Goal: Navigation & Orientation: Find specific page/section

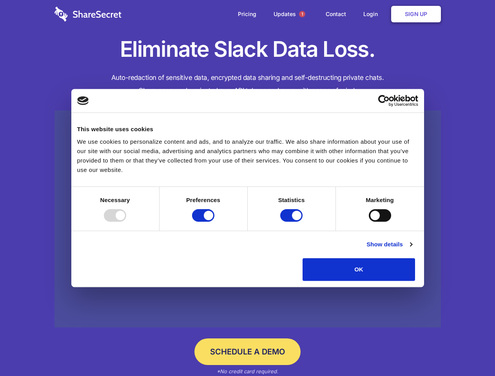
click at [126, 222] on div at bounding box center [115, 215] width 22 height 13
click at [214, 222] on input "Preferences" at bounding box center [203, 215] width 22 height 13
checkbox input "false"
click at [292, 222] on input "Statistics" at bounding box center [291, 215] width 22 height 13
checkbox input "false"
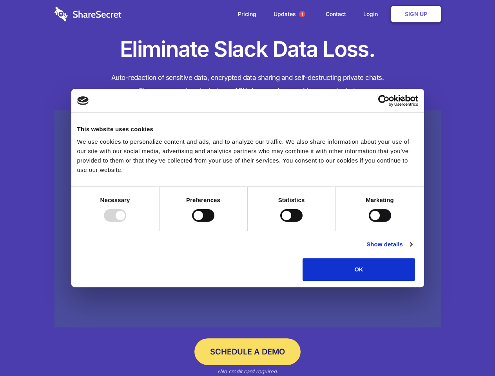
click at [369, 222] on input "Marketing" at bounding box center [380, 215] width 22 height 13
checkbox input "true"
click at [412, 249] on link "Show details" at bounding box center [388, 244] width 45 height 9
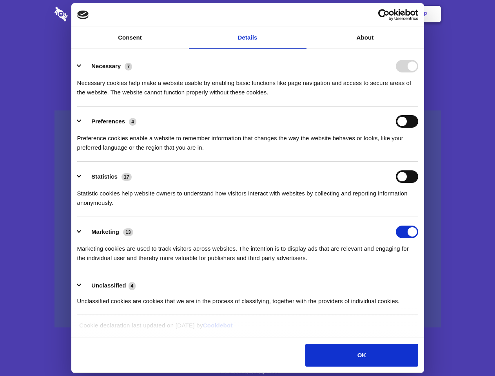
click at [418, 107] on li "Necessary 7 Necessary cookies help make a website usable by enabling basic func…" at bounding box center [247, 78] width 341 height 55
click at [302, 14] on span "1" at bounding box center [302, 14] width 6 height 6
